Goal: Task Accomplishment & Management: Manage account settings

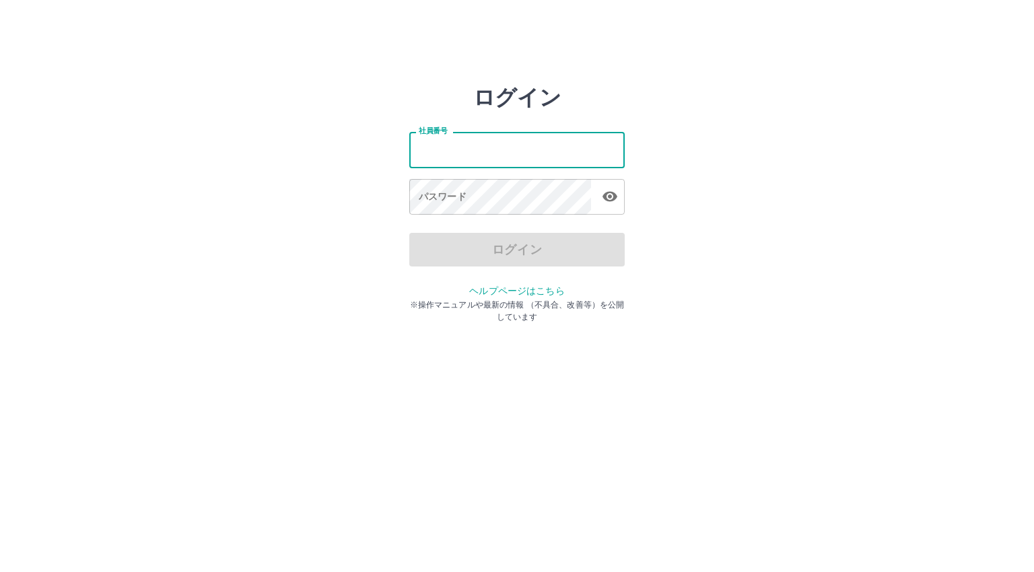
type input "*******"
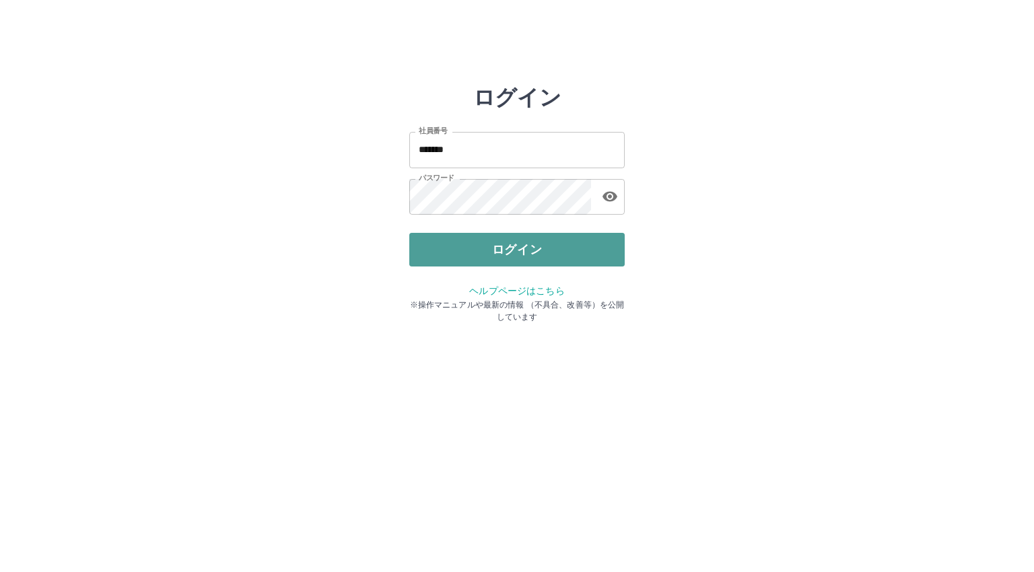
click at [483, 247] on button "ログイン" at bounding box center [516, 250] width 215 height 34
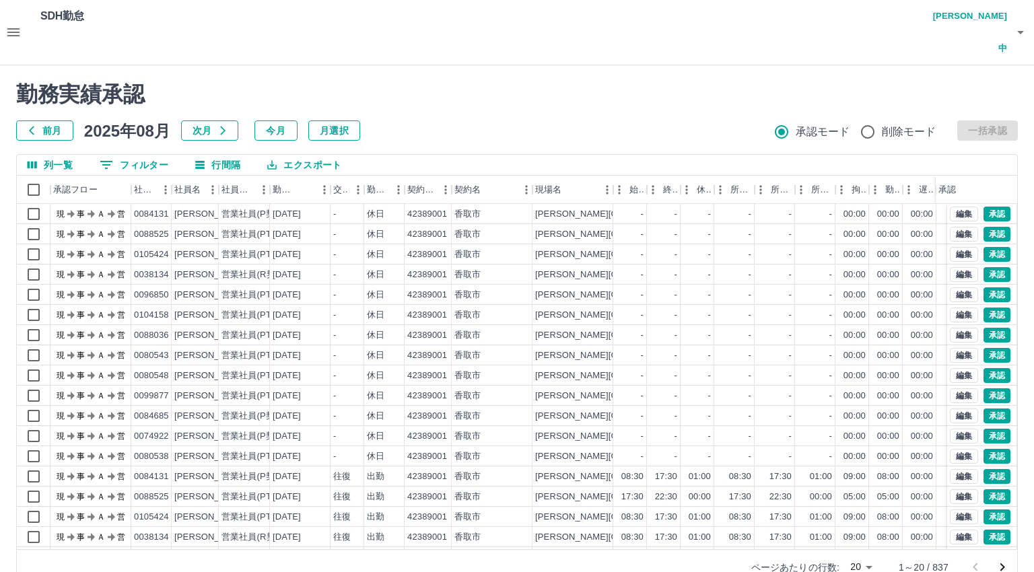
click at [859, 534] on body "SDH勤怠 [PERSON_NAME]中 勤務実績承認 前月 [DATE] 次月 今月 月選択 承認モード 削除モード 一括承認 列一覧 0 フィルター 行間…" at bounding box center [517, 300] width 1034 height 601
click at [858, 521] on li "500" at bounding box center [861, 519] width 46 height 24
type input "***"
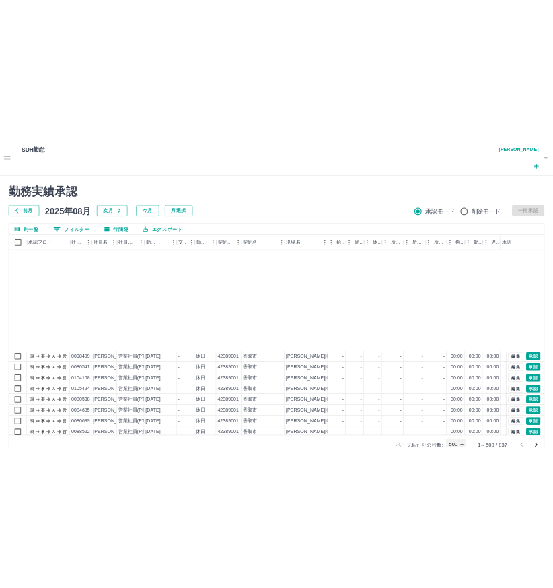
scroll to position [4038, 0]
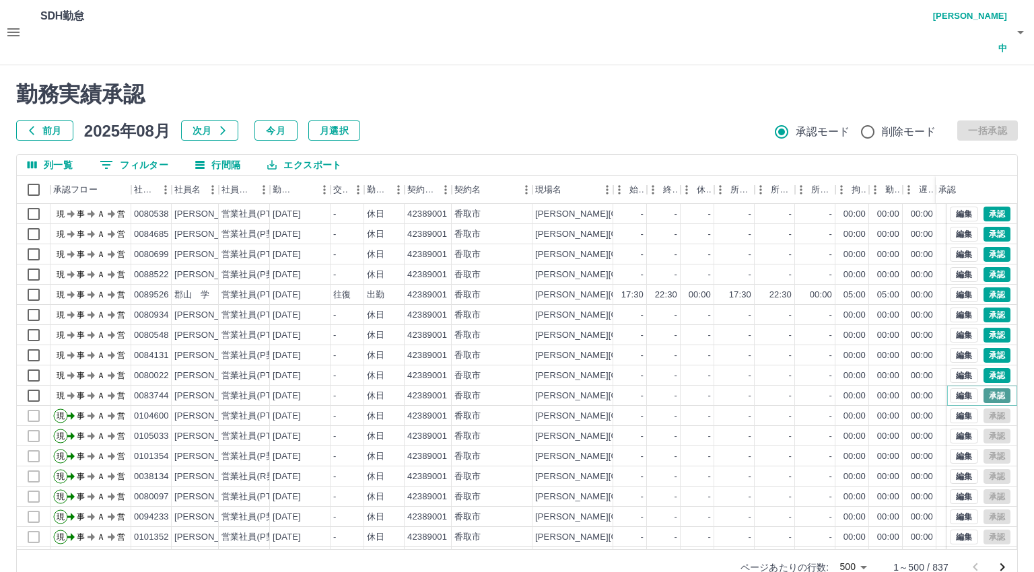
click at [984, 388] on button "承認" at bounding box center [996, 395] width 27 height 15
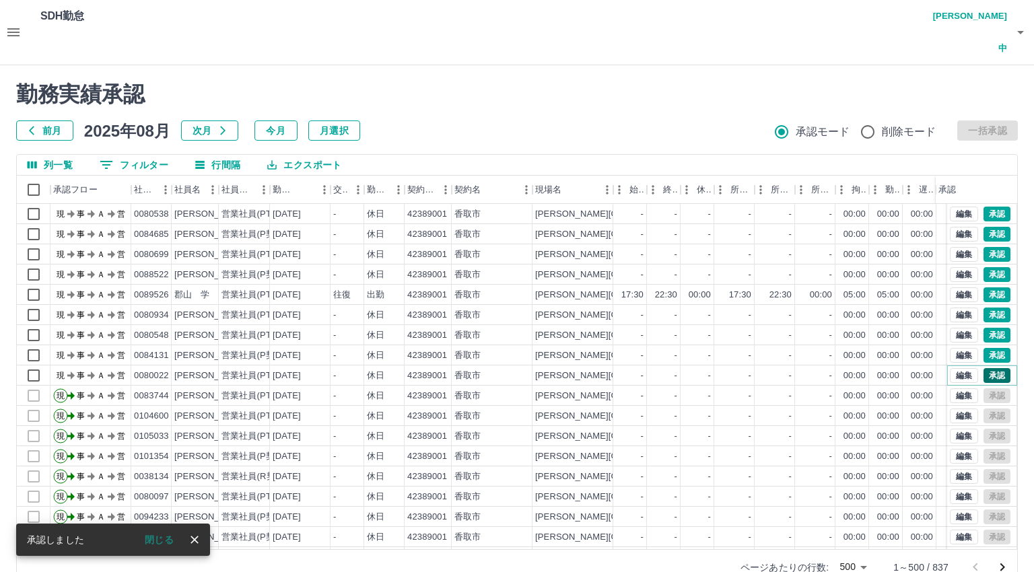
click at [991, 368] on button "承認" at bounding box center [996, 375] width 27 height 15
click at [984, 348] on button "承認" at bounding box center [996, 355] width 27 height 15
click at [983, 328] on button "承認" at bounding box center [996, 335] width 27 height 15
click at [987, 308] on button "承認" at bounding box center [996, 315] width 27 height 15
click at [983, 287] on button "承認" at bounding box center [996, 294] width 27 height 15
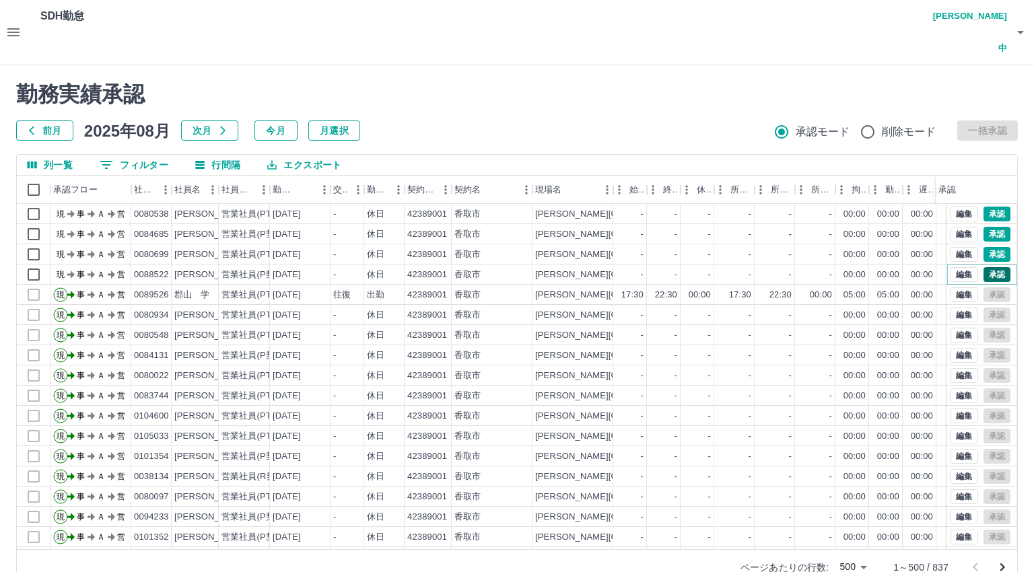
click at [983, 267] on button "承認" at bounding box center [996, 274] width 27 height 15
click at [985, 247] on button "承認" at bounding box center [996, 254] width 27 height 15
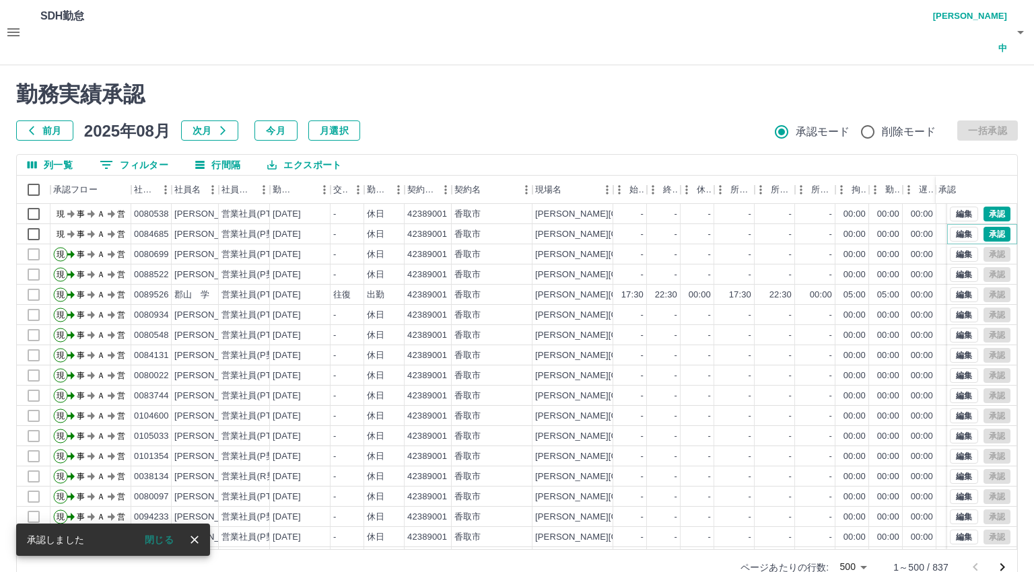
click at [988, 227] on button "承認" at bounding box center [996, 234] width 27 height 15
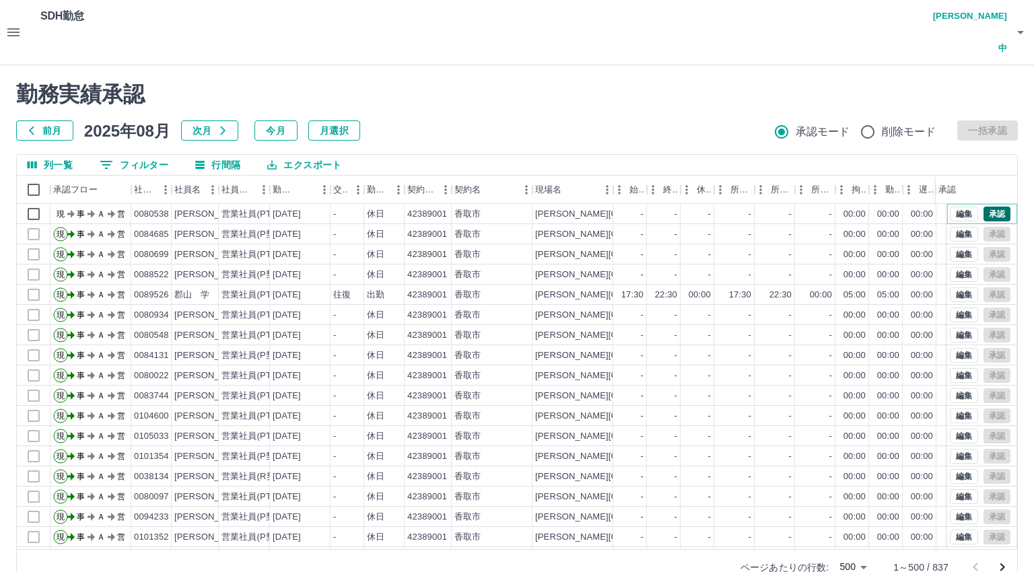
click at [983, 207] on button "承認" at bounding box center [996, 214] width 27 height 15
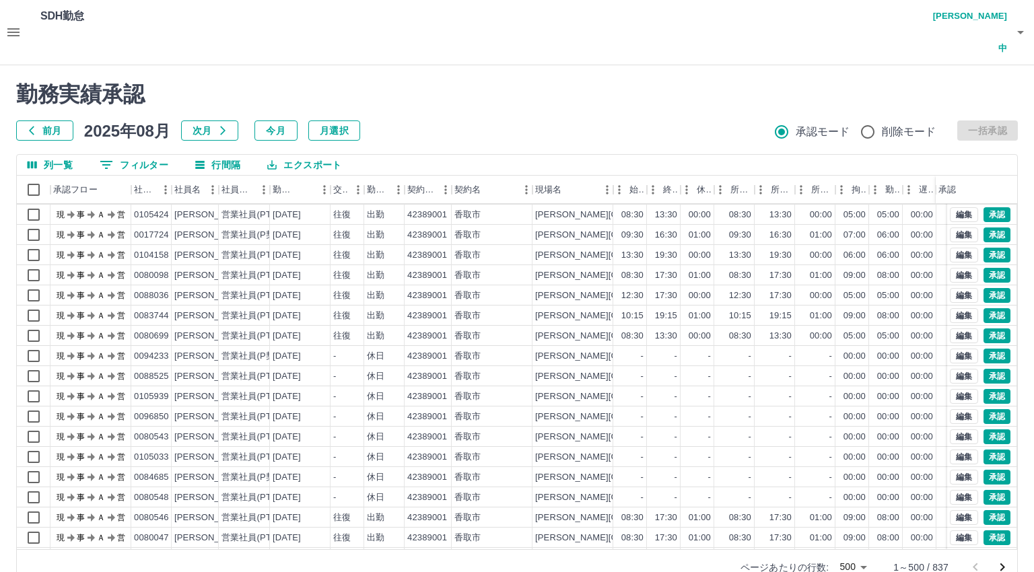
scroll to position [2154, 0]
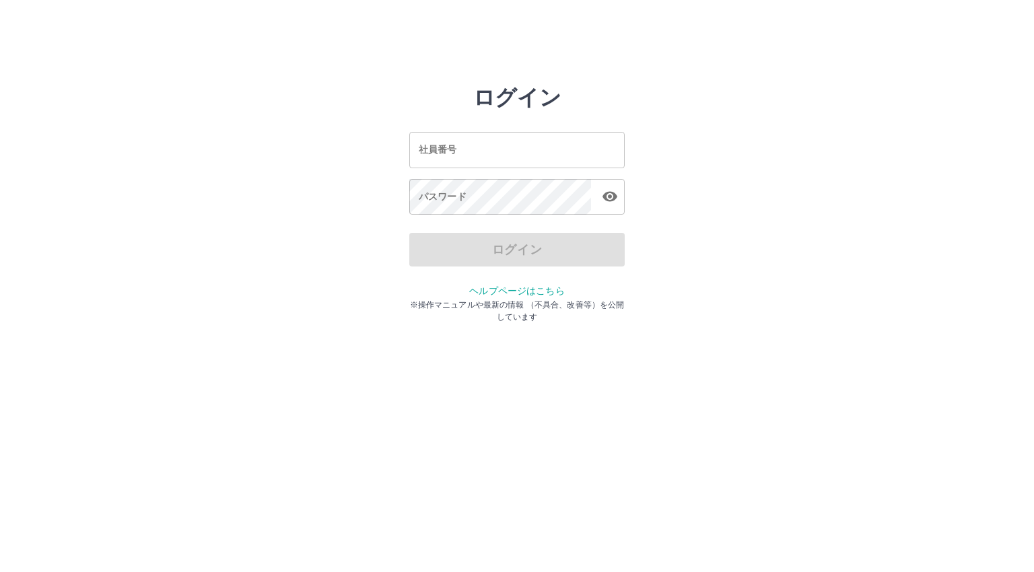
click at [503, 170] on div "社員番号 社員番号 パスワード パスワード" at bounding box center [516, 171] width 215 height 122
click at [503, 156] on input "社員番号" at bounding box center [516, 150] width 215 height 36
type input "*******"
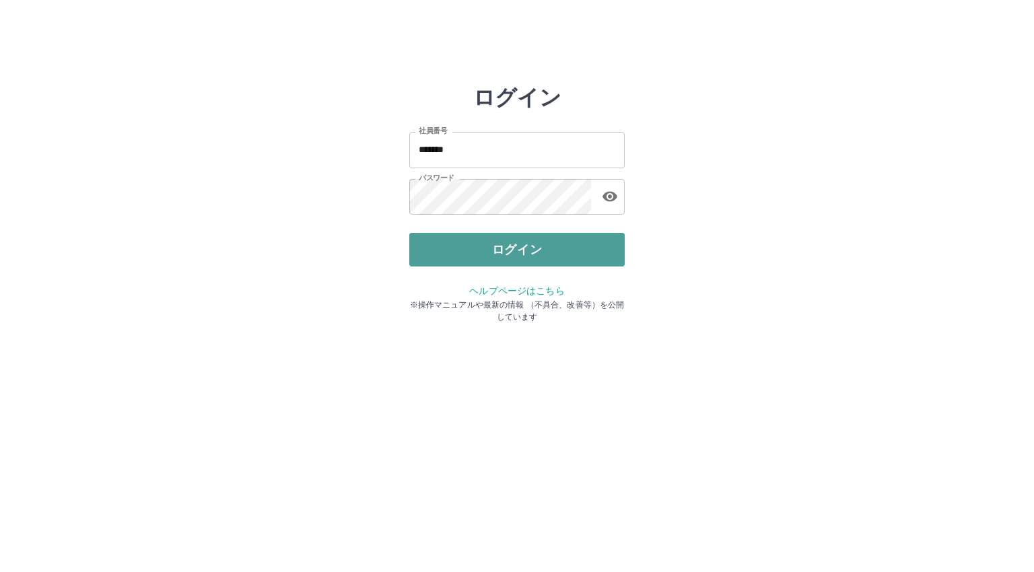
click at [482, 251] on button "ログイン" at bounding box center [516, 250] width 215 height 34
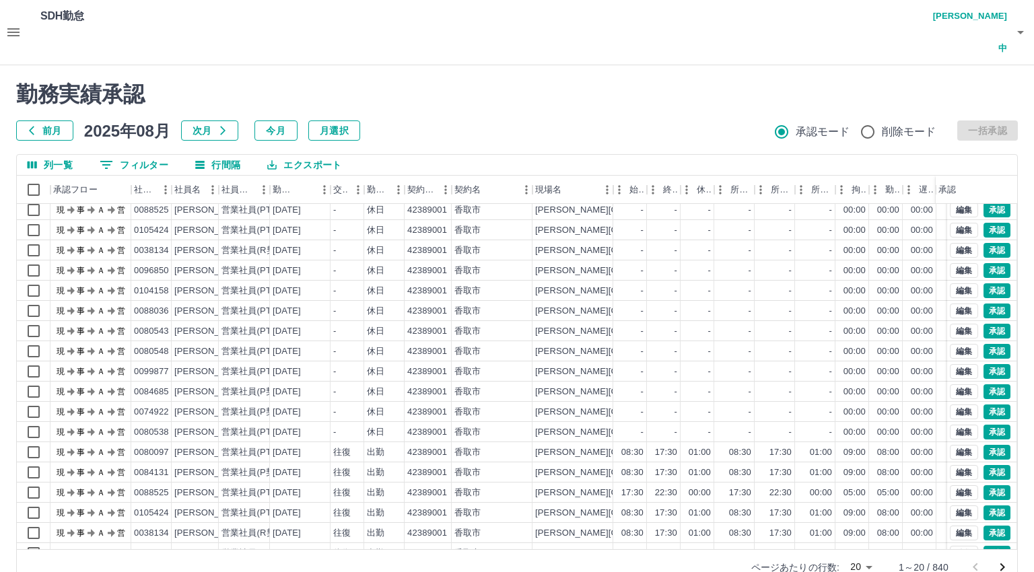
scroll to position [70, 0]
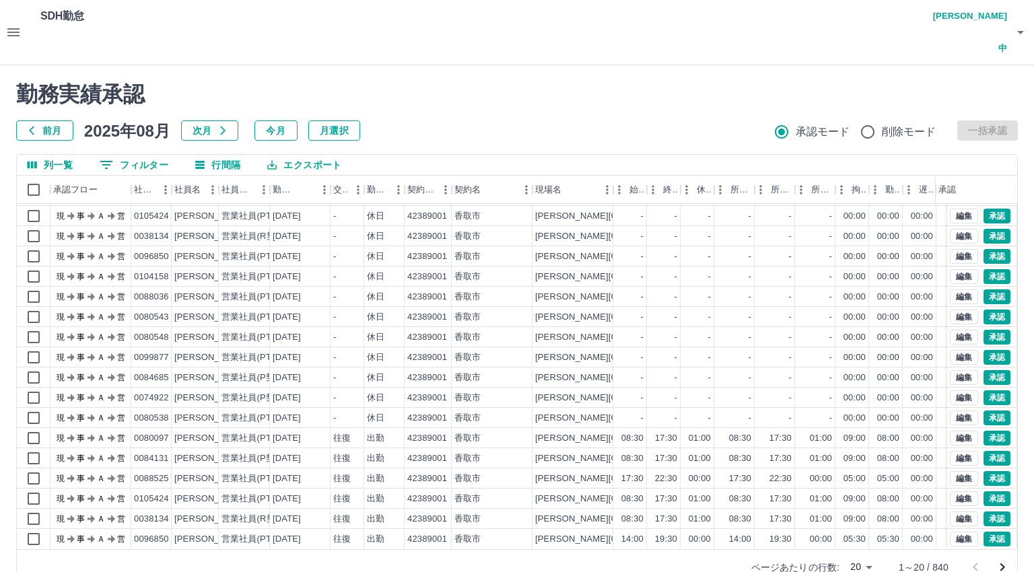
click at [859, 536] on body "SDH勤怠 [PERSON_NAME]中 勤務実績承認 前月 [DATE] 次月 今月 月選択 承認モード 削除モード 一括承認 列一覧 0 フィルター 行間…" at bounding box center [517, 300] width 1034 height 601
click at [859, 512] on li "500" at bounding box center [861, 519] width 46 height 24
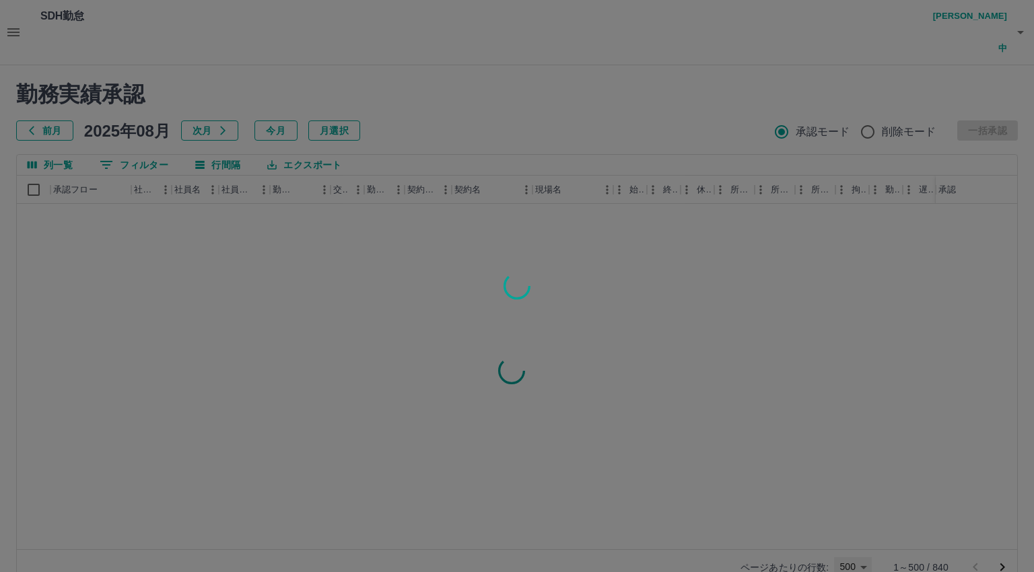
type input "***"
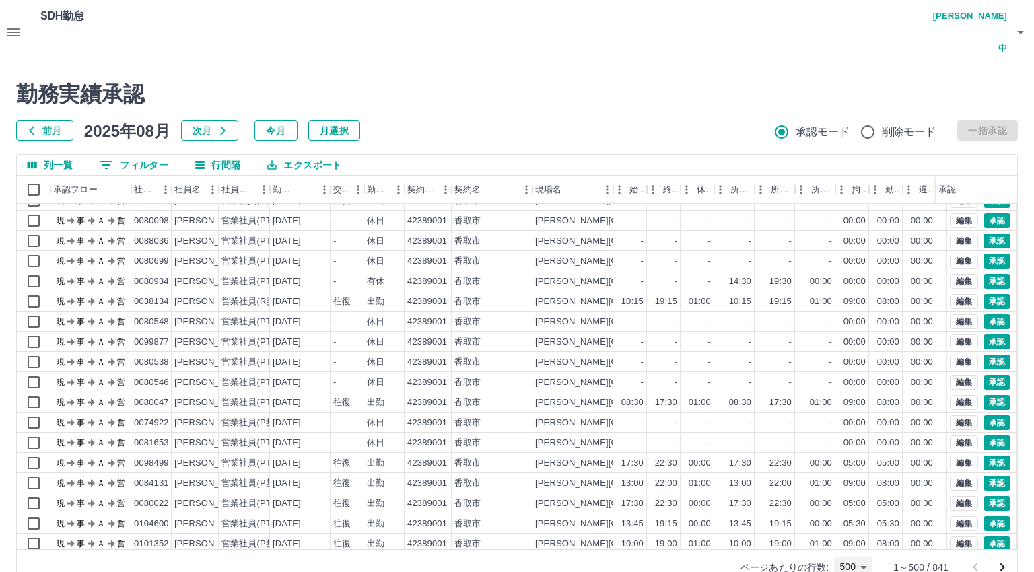
scroll to position [1683, 0]
